Goal: Transaction & Acquisition: Obtain resource

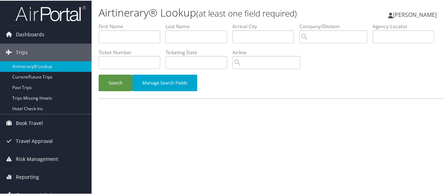
click at [55, 189] on link "Company Admin" at bounding box center [46, 195] width 92 height 18
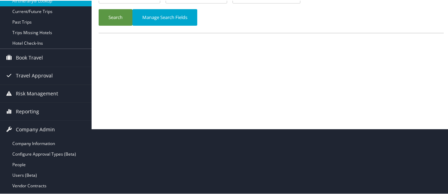
scroll to position [89, 0]
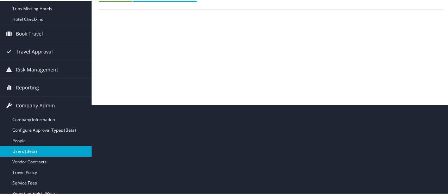
click at [36, 148] on link "Users (Beta)" at bounding box center [46, 150] width 92 height 11
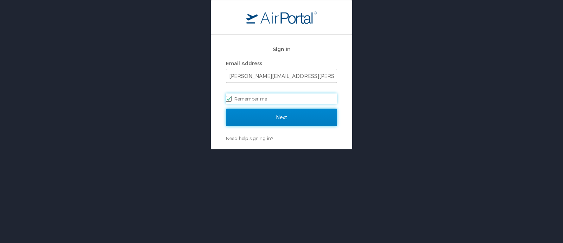
click at [292, 115] on input "Next" at bounding box center [281, 117] width 111 height 18
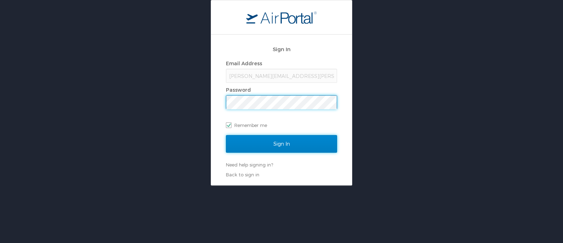
click at [280, 142] on input "Sign In" at bounding box center [281, 144] width 111 height 18
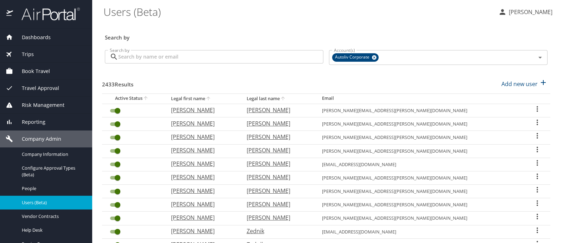
click at [187, 61] on input "Search by" at bounding box center [220, 56] width 205 height 13
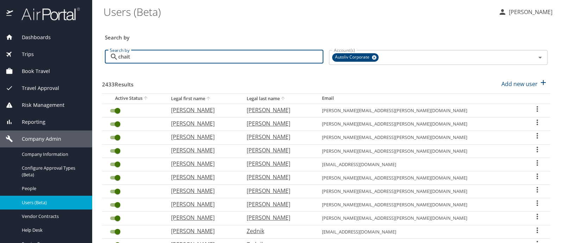
type input "chait"
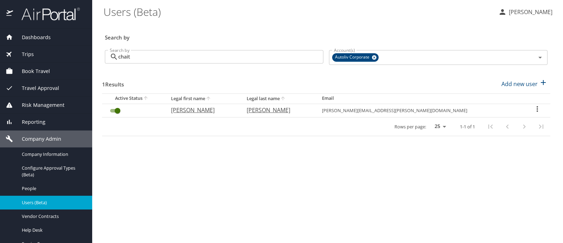
click at [533, 110] on icon "User Search Table" at bounding box center [537, 109] width 8 height 8
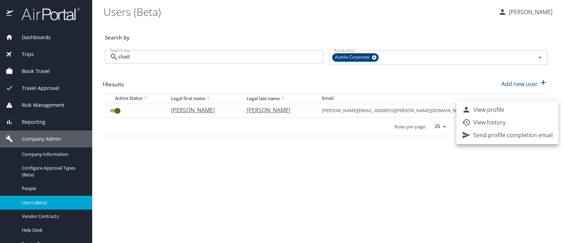
click at [507, 110] on li "View profile" at bounding box center [508, 109] width 102 height 13
select select "US"
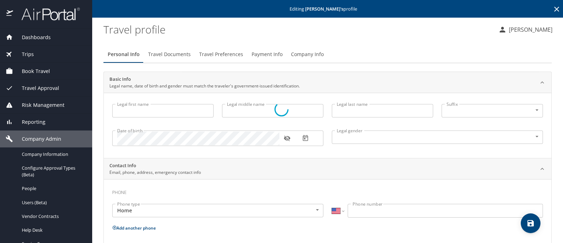
type input "Chaitanya"
type input "Satish"
type input "Chavanke"
type input "Male"
select select "US"
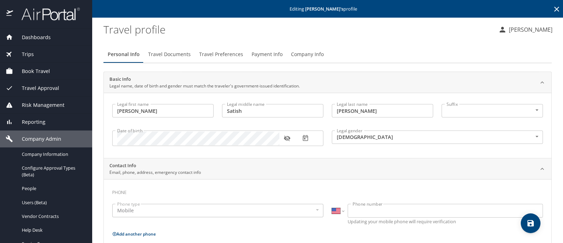
click at [264, 54] on span "Payment Info" at bounding box center [267, 54] width 31 height 9
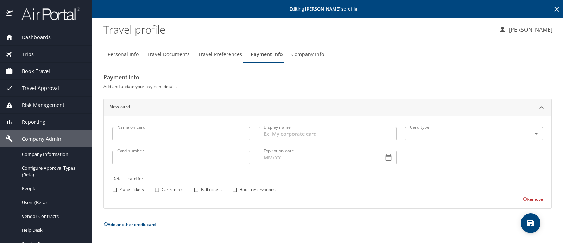
click at [31, 54] on span "Trips" at bounding box center [23, 54] width 21 height 8
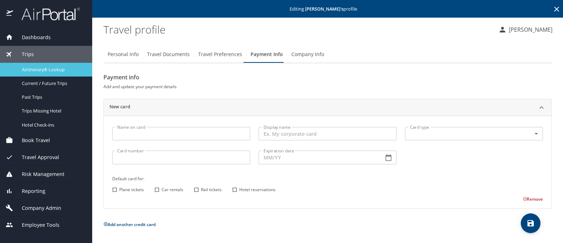
click at [49, 68] on span "Airtinerary® Lookup" at bounding box center [53, 69] width 62 height 7
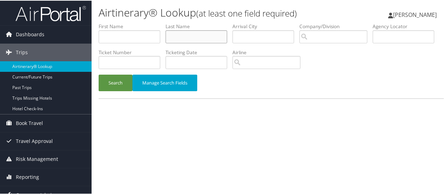
click at [180, 40] on input "text" at bounding box center [196, 36] width 62 height 13
type input "lombarte meseguer"
click at [112, 87] on button "Search" at bounding box center [116, 82] width 34 height 17
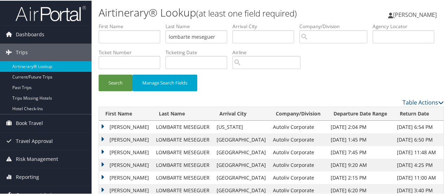
click at [105, 124] on td "[PERSON_NAME]" at bounding box center [126, 126] width 54 height 13
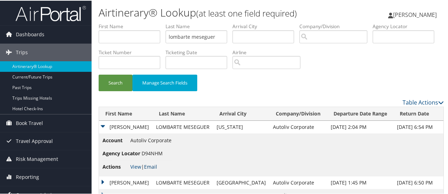
click at [154, 167] on link "Email" at bounding box center [150, 166] width 13 height 7
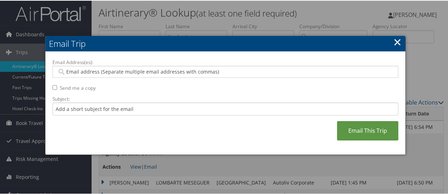
click at [118, 74] on input "Email Address(es):" at bounding box center [225, 71] width 337 height 7
type input "shelby"
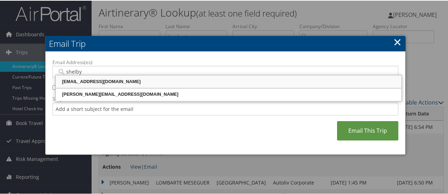
click at [117, 83] on div "[EMAIL_ADDRESS][DOMAIN_NAME]" at bounding box center [229, 80] width 344 height 7
type input "[EMAIL_ADDRESS][DOMAIN_NAME]"
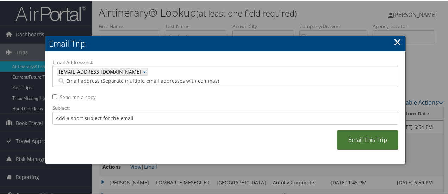
click at [368, 134] on link "Email This Trip" at bounding box center [367, 139] width 61 height 19
